Goal: Task Accomplishment & Management: Manage account settings

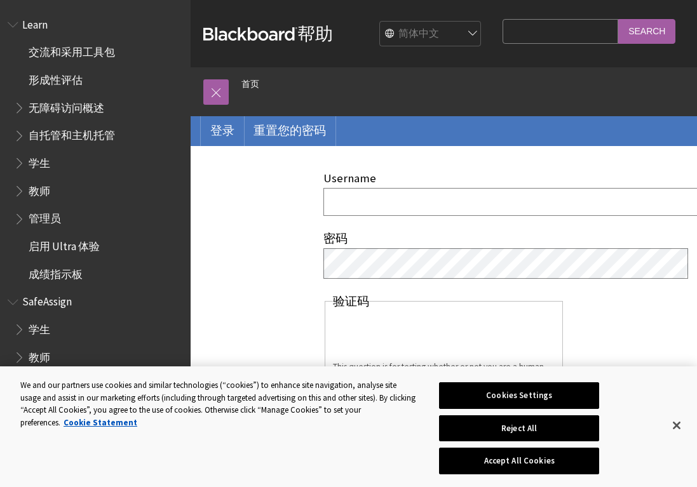
click at [490, 178] on div "Username" at bounding box center [443, 195] width 241 height 48
click at [443, 230] on form "Username 密码 验证码 This question is for testing whether or not you are a human vis…" at bounding box center [443, 303] width 241 height 265
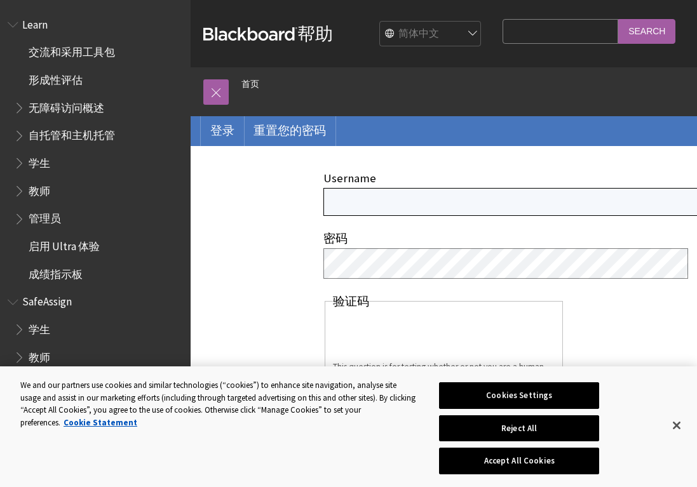
click at [420, 208] on input "Username" at bounding box center [544, 201] width 442 height 27
paste input "No submissions for this student yet."
drag, startPoint x: 549, startPoint y: 203, endPoint x: 63, endPoint y: 231, distance: 487.3
click at [62, 231] on div "跳转到主要内容 Blackboard 帮助 Bb 帮助 English عربية Català Cymraeg Deutsch Español Suomi …" at bounding box center [348, 402] width 697 height 805
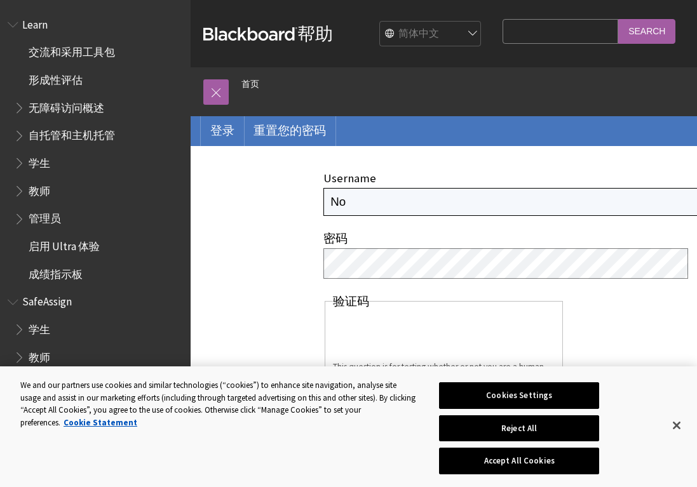
type input "N"
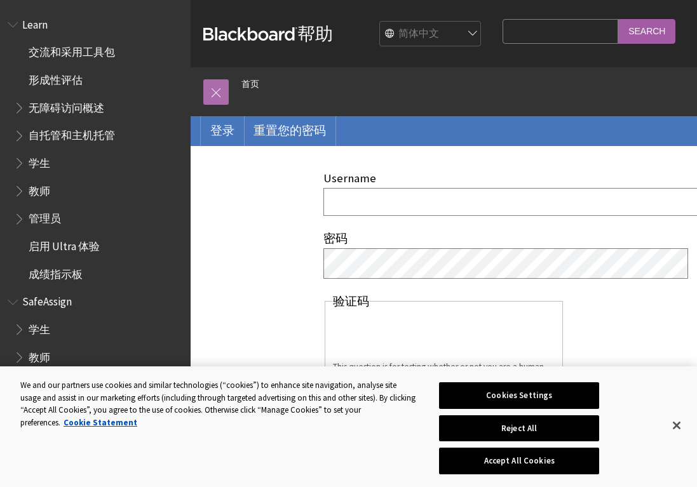
click at [218, 91] on link at bounding box center [215, 91] width 25 height 25
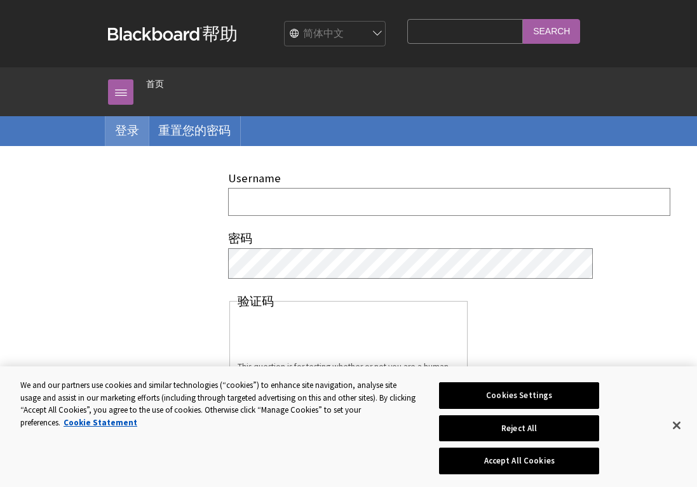
click at [137, 129] on link "登录" at bounding box center [126, 130] width 43 height 29
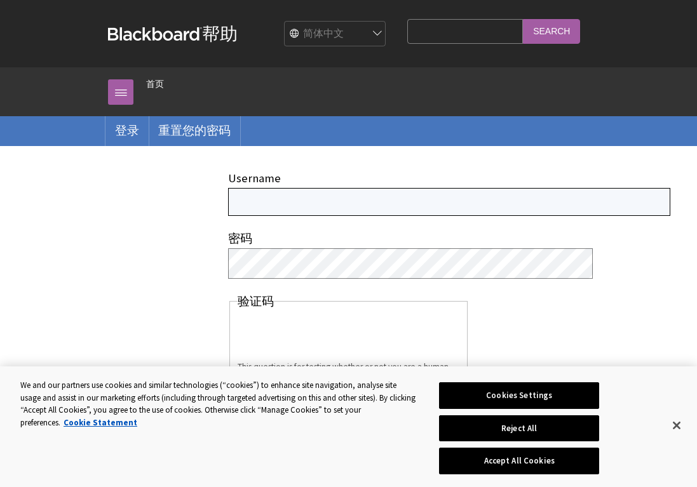
click at [255, 212] on input "Username" at bounding box center [449, 201] width 442 height 27
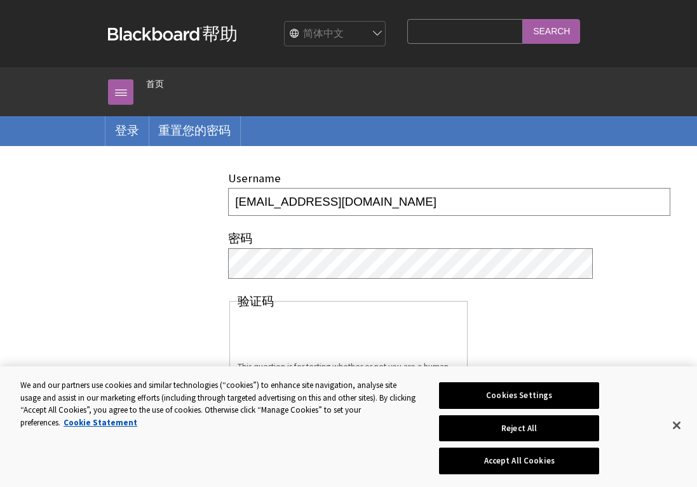
type input "[EMAIL_ADDRESS][DOMAIN_NAME]"
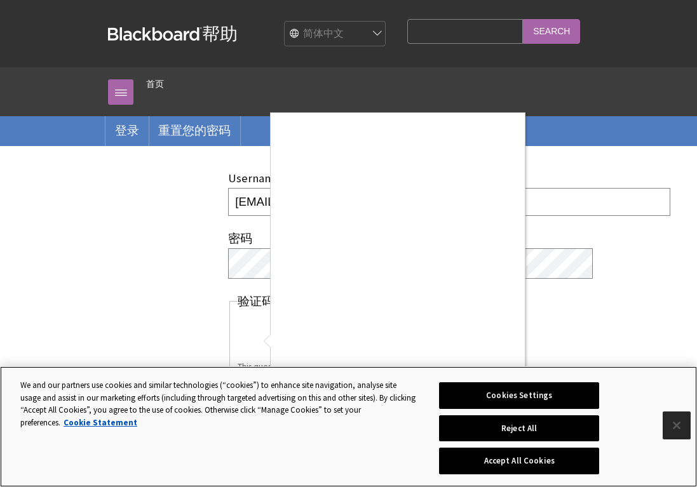
click at [671, 425] on button "Close" at bounding box center [676, 426] width 28 height 28
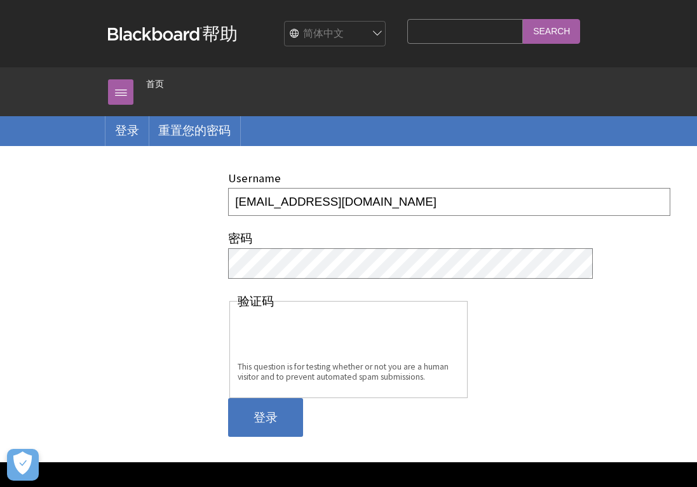
click at [282, 406] on input "登录" at bounding box center [265, 417] width 75 height 39
click at [523, 32] on input "Search" at bounding box center [551, 31] width 57 height 25
click at [524, 32] on input "Search" at bounding box center [551, 31] width 57 height 25
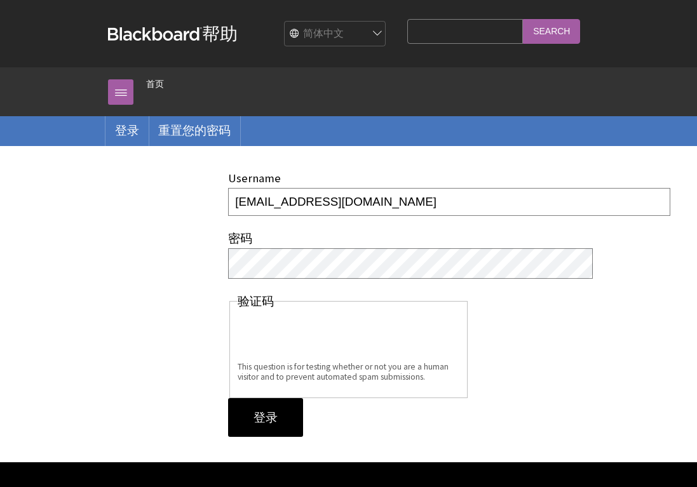
type input "[EMAIL_ADDRESS][DOMAIN_NAME]"
click at [272, 404] on input "登录" at bounding box center [265, 417] width 75 height 39
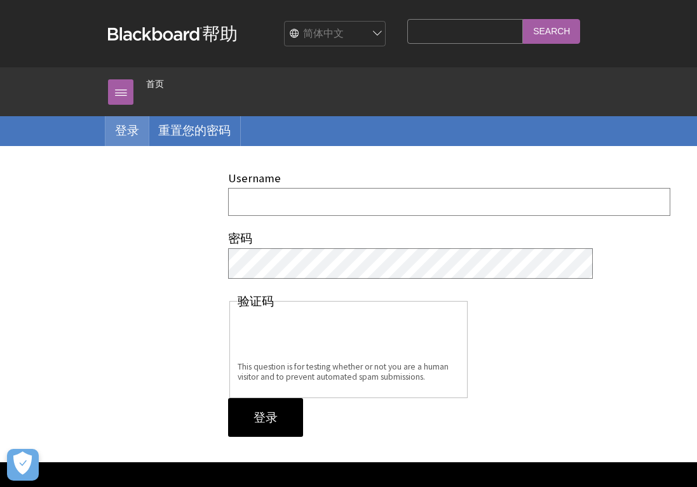
click at [122, 134] on link "登录" at bounding box center [126, 130] width 43 height 29
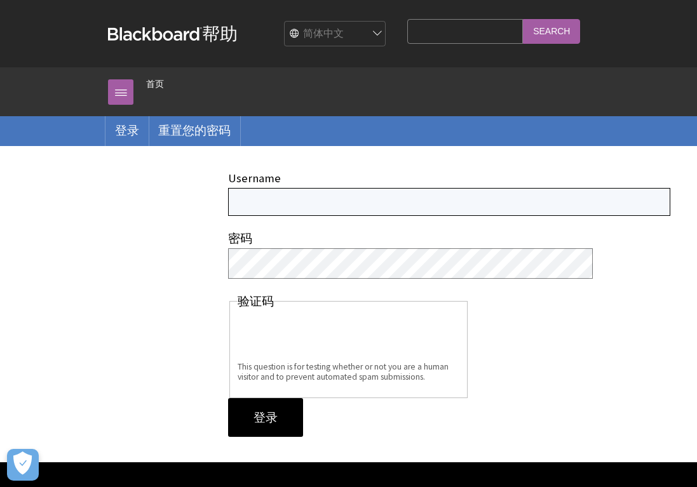
paste input "[EMAIL_ADDRESS][DOMAIN_NAME]"
drag, startPoint x: 402, startPoint y: 211, endPoint x: 299, endPoint y: 207, distance: 103.0
click at [299, 207] on input "[EMAIL_ADDRESS][DOMAIN_NAME]" at bounding box center [449, 201] width 442 height 27
type input "[EMAIL_ADDRESS][DOMAIN_NAME]"
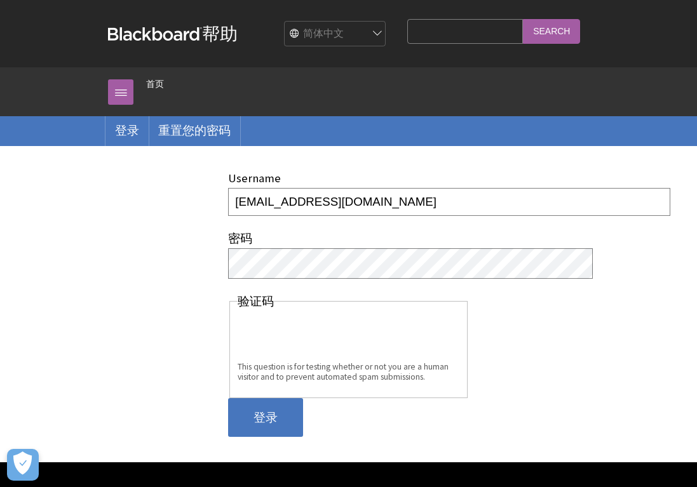
click at [266, 412] on input "登录" at bounding box center [265, 417] width 75 height 39
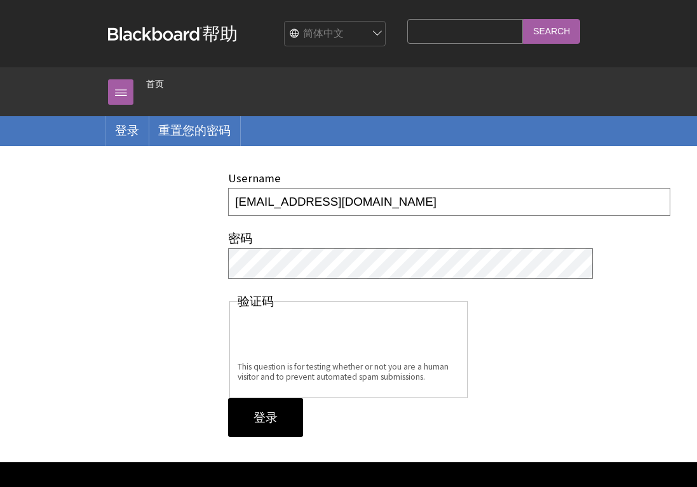
drag, startPoint x: 413, startPoint y: 209, endPoint x: 298, endPoint y: 210, distance: 115.0
click at [298, 210] on input "[EMAIL_ADDRESS][DOMAIN_NAME]" at bounding box center [449, 201] width 442 height 27
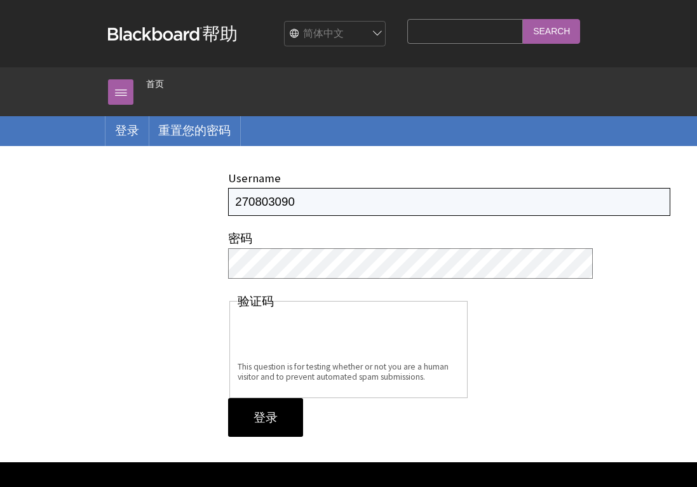
type input "[EMAIL_ADDRESS][DOMAIN_NAME]"
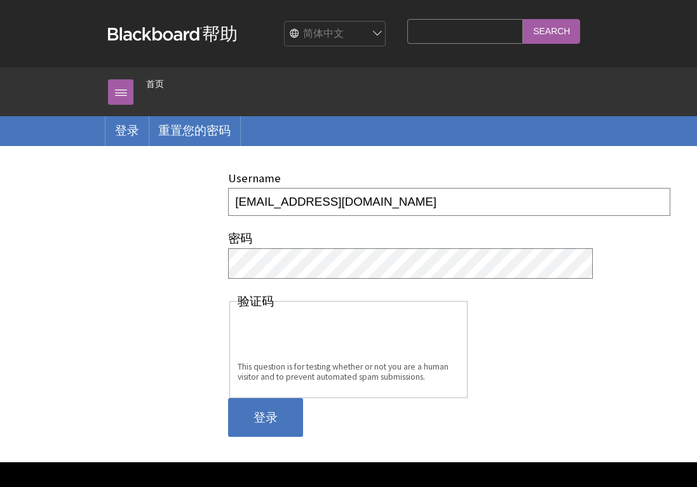
click at [272, 418] on input "登录" at bounding box center [265, 417] width 75 height 39
click at [417, 189] on div "Username [EMAIL_ADDRESS][DOMAIN_NAME]" at bounding box center [348, 195] width 241 height 48
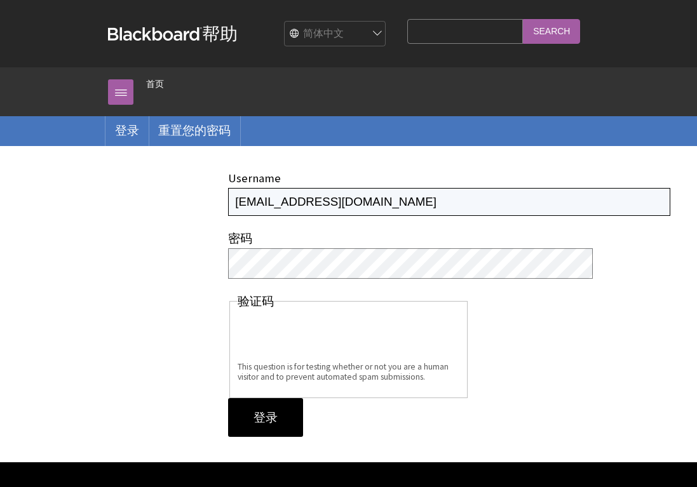
drag, startPoint x: 417, startPoint y: 208, endPoint x: 225, endPoint y: 196, distance: 192.8
click at [224, 196] on div "Username [EMAIL_ADDRESS][DOMAIN_NAME] 密码 验证码 This question is for testing wheth…" at bounding box center [348, 304] width 506 height 316
